Goal: Complete application form

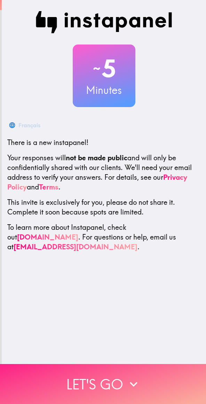
click at [130, 388] on button "Let's go" at bounding box center [103, 384] width 206 height 40
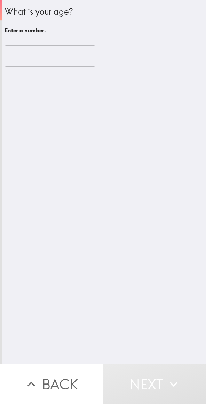
click at [68, 58] on input "number" at bounding box center [50, 56] width 91 height 22
type input "3"
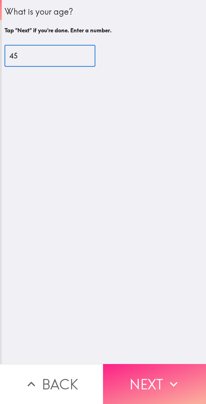
type input "45"
click at [161, 379] on button "Next" at bounding box center [154, 384] width 103 height 40
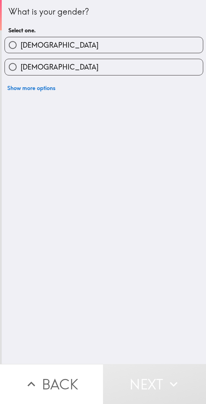
click at [154, 70] on label "[DEMOGRAPHIC_DATA]" at bounding box center [104, 67] width 198 height 16
click at [20, 70] on input "[DEMOGRAPHIC_DATA]" at bounding box center [13, 67] width 16 height 16
radio input "true"
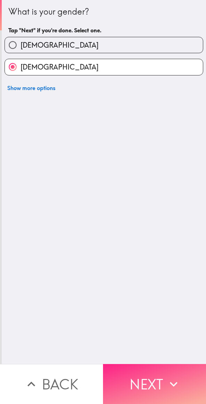
click at [152, 385] on button "Next" at bounding box center [154, 384] width 103 height 40
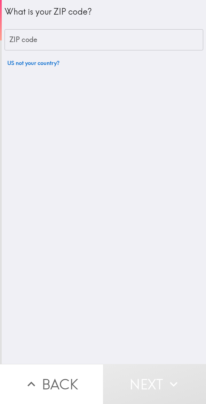
click at [142, 42] on input "ZIP code" at bounding box center [104, 40] width 198 height 22
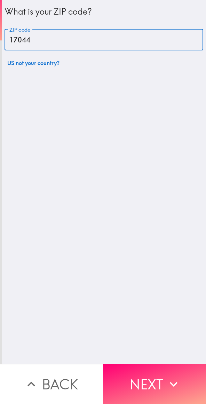
type input "17044"
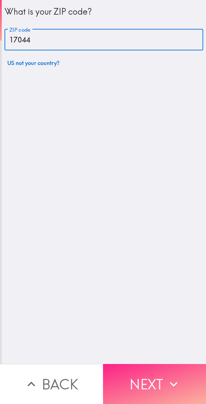
click at [162, 380] on button "Next" at bounding box center [154, 384] width 103 height 40
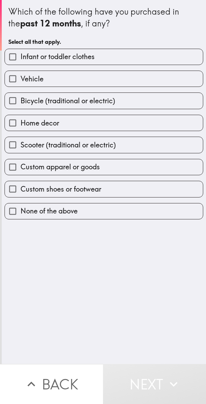
click at [134, 124] on label "Home decor" at bounding box center [104, 123] width 198 height 16
click at [20, 124] on input "Home decor" at bounding box center [13, 123] width 16 height 16
checkbox input "true"
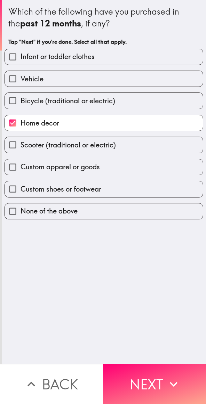
click at [122, 186] on label "Custom shoes or footwear" at bounding box center [104, 189] width 198 height 16
click at [20, 186] on input "Custom shoes or footwear" at bounding box center [13, 189] width 16 height 16
checkbox input "true"
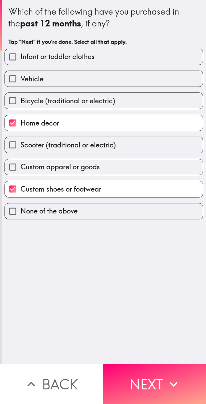
click at [125, 166] on label "Custom apparel or goods" at bounding box center [104, 167] width 198 height 16
click at [20, 166] on input "Custom apparel or goods" at bounding box center [13, 167] width 16 height 16
checkbox input "true"
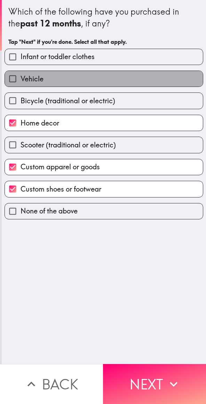
click at [127, 76] on label "Vehicle" at bounding box center [104, 79] width 198 height 16
click at [20, 76] on input "Vehicle" at bounding box center [13, 79] width 16 height 16
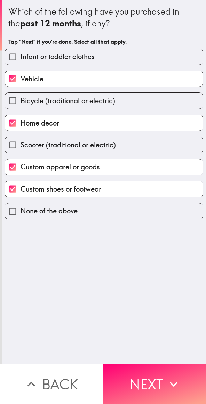
click at [125, 80] on label "Vehicle" at bounding box center [104, 79] width 198 height 16
click at [20, 80] on input "Vehicle" at bounding box center [13, 79] width 16 height 16
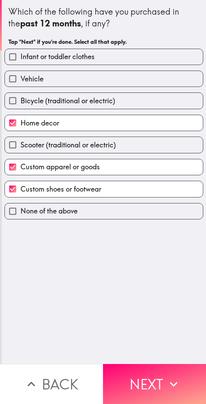
click at [43, 79] on label "Vehicle" at bounding box center [104, 79] width 198 height 16
click at [20, 79] on input "Vehicle" at bounding box center [13, 79] width 16 height 16
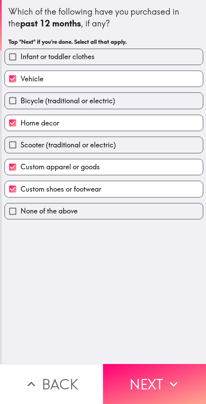
click at [15, 79] on input "Vehicle" at bounding box center [13, 79] width 16 height 16
checkbox input "false"
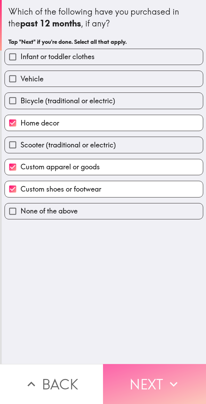
click at [154, 379] on button "Next" at bounding box center [154, 384] width 103 height 40
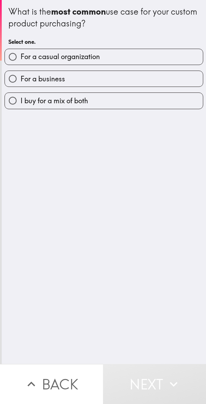
click at [136, 63] on label "For a casual organization" at bounding box center [104, 57] width 198 height 16
click at [20, 63] on input "For a casual organization" at bounding box center [13, 57] width 16 height 16
radio input "true"
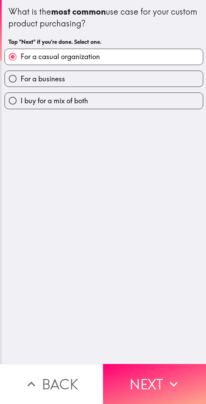
click at [72, 100] on span "I buy for a mix of both" at bounding box center [53, 101] width 67 height 10
click at [20, 100] on input "I buy for a mix of both" at bounding box center [13, 101] width 16 height 16
radio input "true"
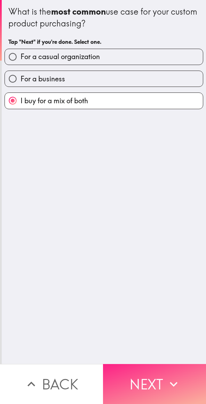
click at [153, 380] on button "Next" at bounding box center [154, 384] width 103 height 40
